Goal: Information Seeking & Learning: Find specific page/section

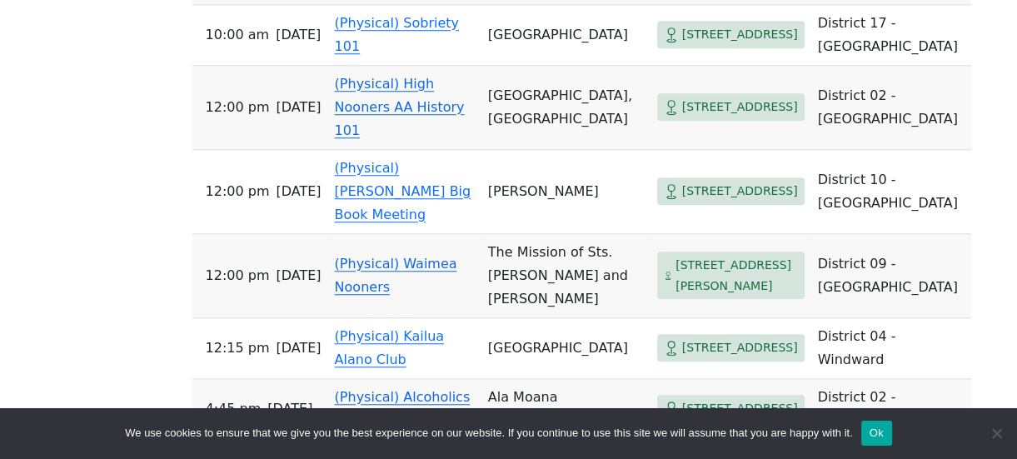
scroll to position [1143, 0]
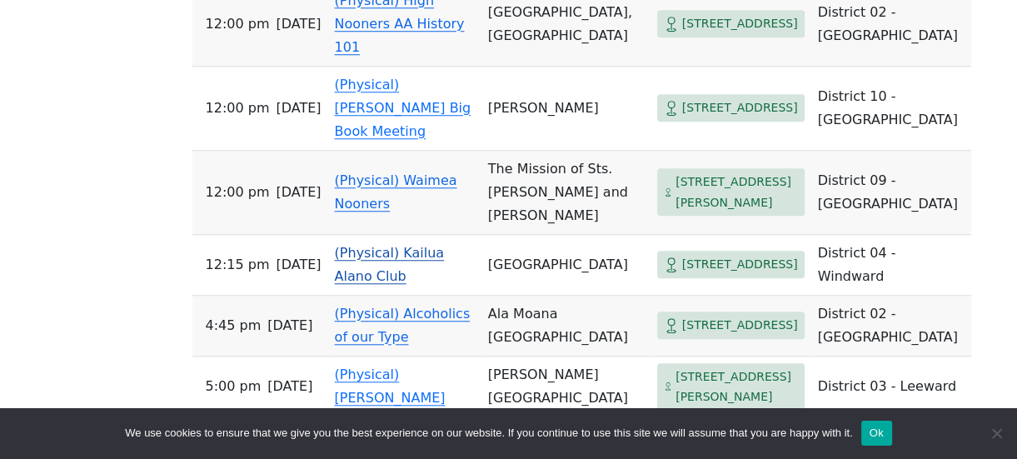
click at [372, 245] on link "(Physical) Kailua Alano Club" at bounding box center [390, 264] width 110 height 39
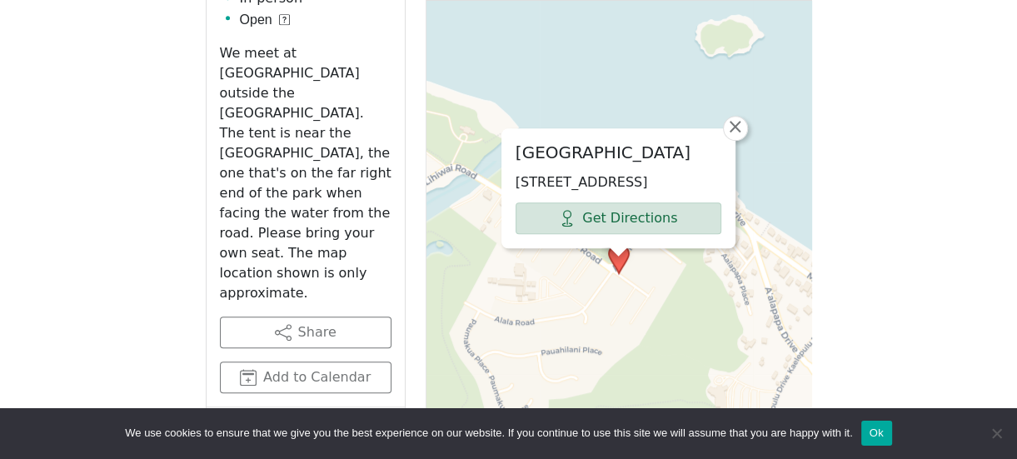
scroll to position [1136, 0]
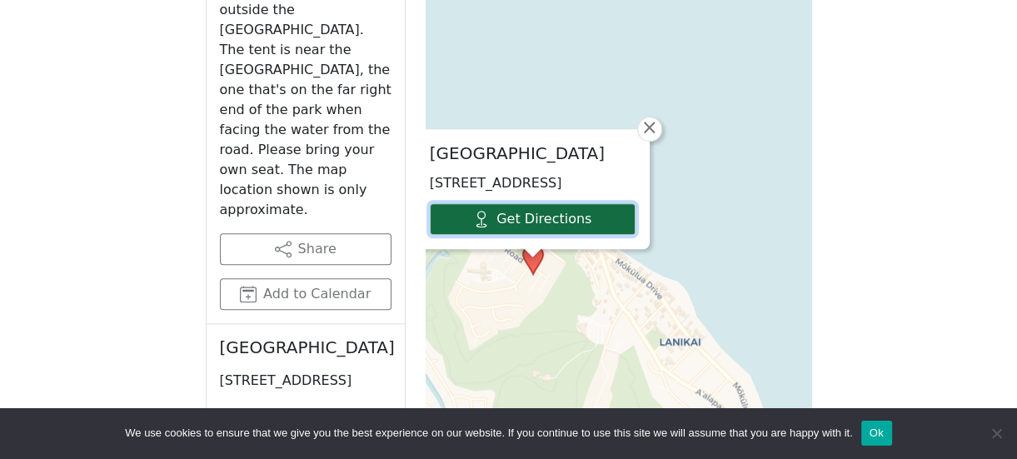
click at [481, 227] on icon at bounding box center [481, 219] width 17 height 17
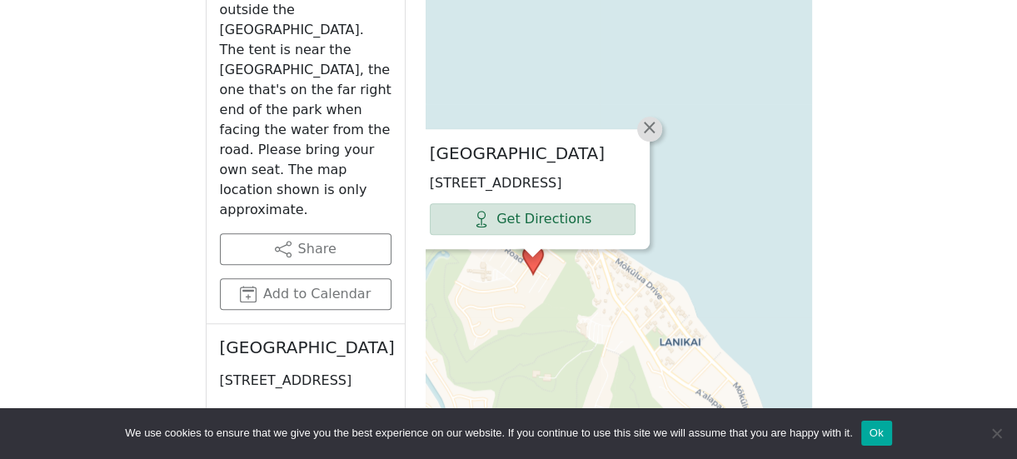
click at [646, 131] on span "×" at bounding box center [649, 127] width 17 height 20
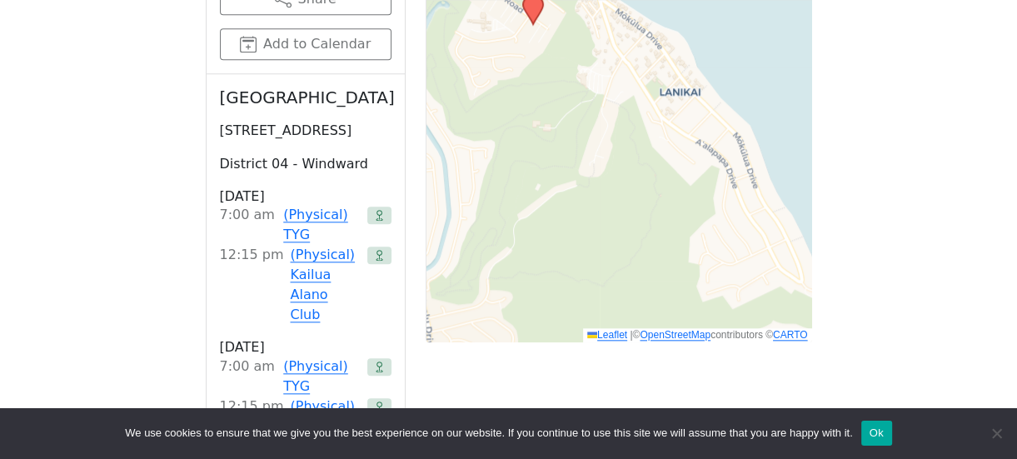
scroll to position [1469, 0]
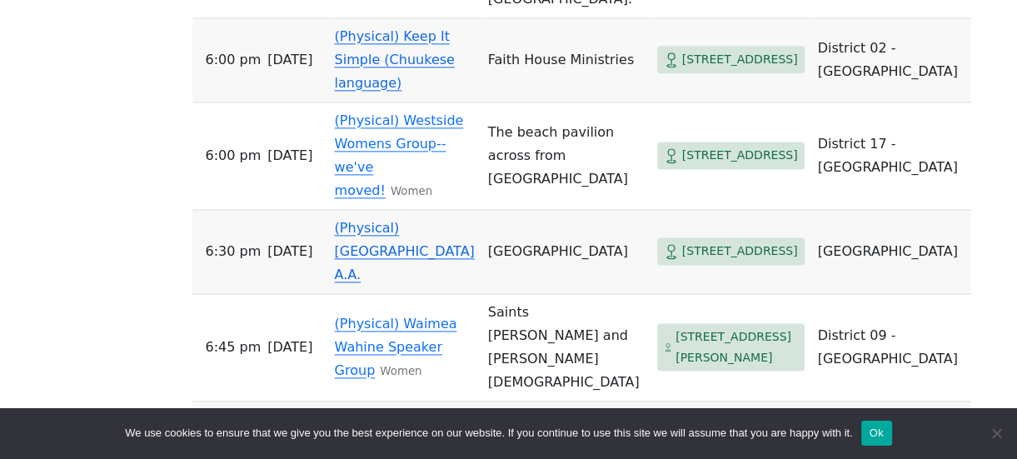
scroll to position [1893, 0]
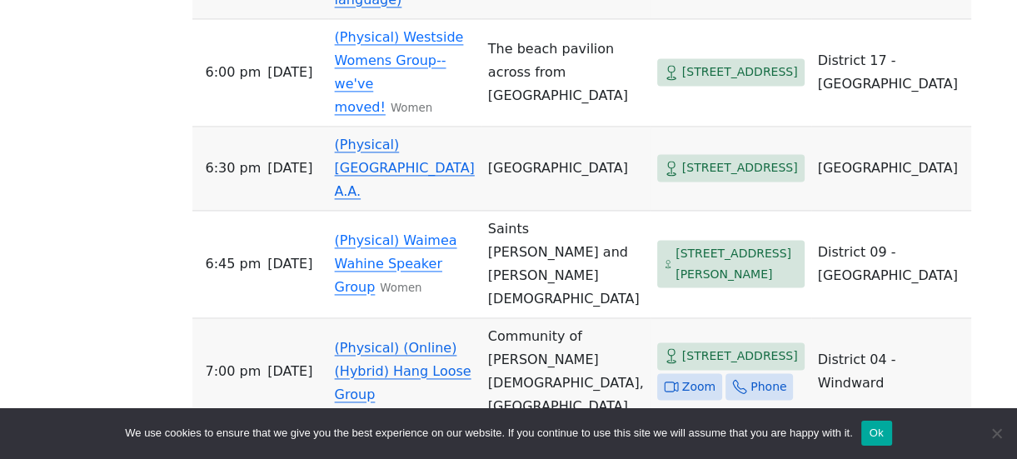
click at [373, 143] on link "(Physical) [GEOGRAPHIC_DATA] A.A." at bounding box center [405, 168] width 140 height 62
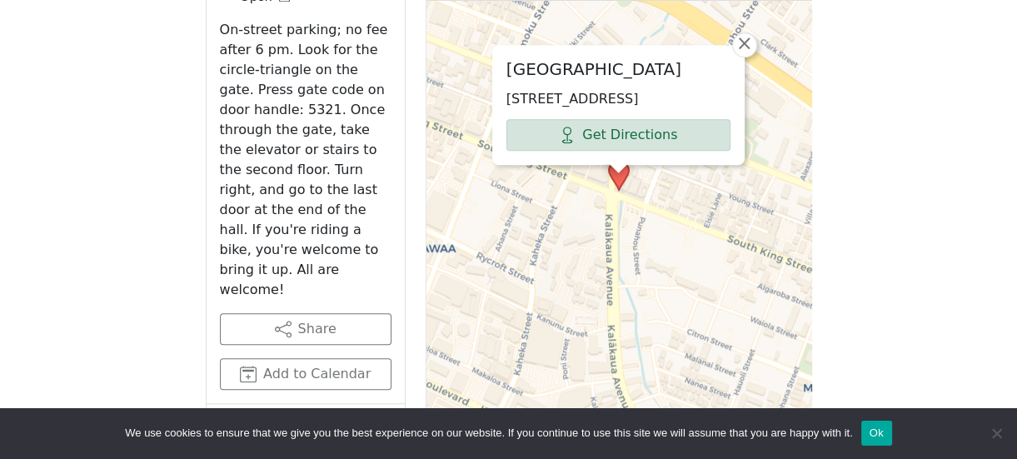
scroll to position [886, 0]
